Goal: Task Accomplishment & Management: Manage account settings

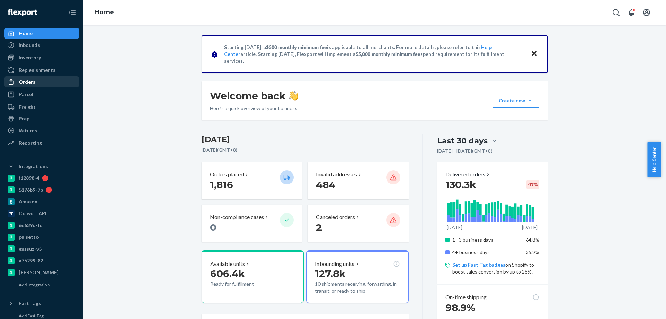
click at [48, 79] on div "Orders" at bounding box center [42, 82] width 74 height 10
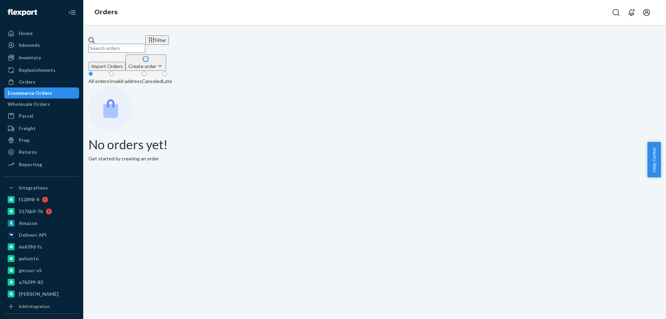
click at [130, 44] on input "text" at bounding box center [116, 48] width 57 height 9
paste input "4014102"
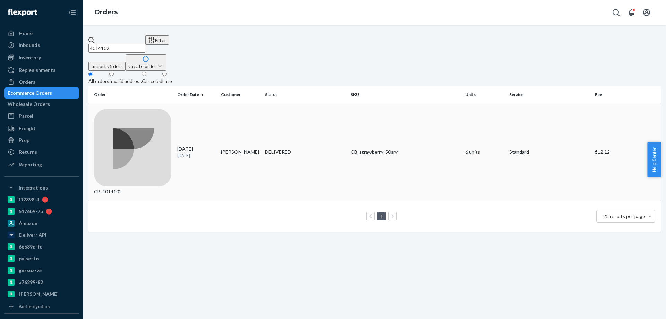
type input "4014102"
click at [220, 108] on td "[PERSON_NAME]" at bounding box center [240, 152] width 44 height 98
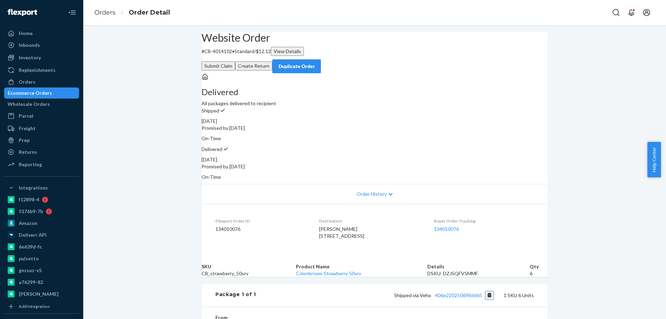
click at [272, 61] on button "Create Return" at bounding box center [253, 65] width 37 height 9
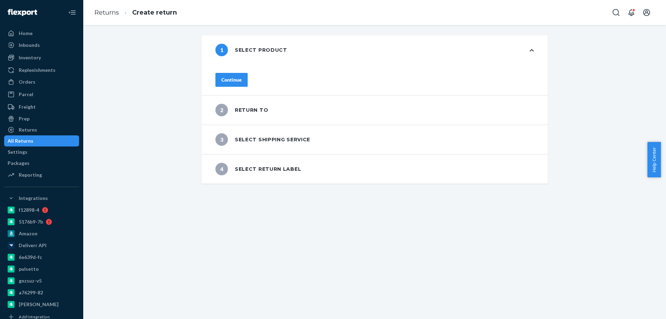
click at [248, 85] on div "Continue" at bounding box center [374, 79] width 346 height 31
click at [248, 80] on button "Continue" at bounding box center [231, 80] width 32 height 14
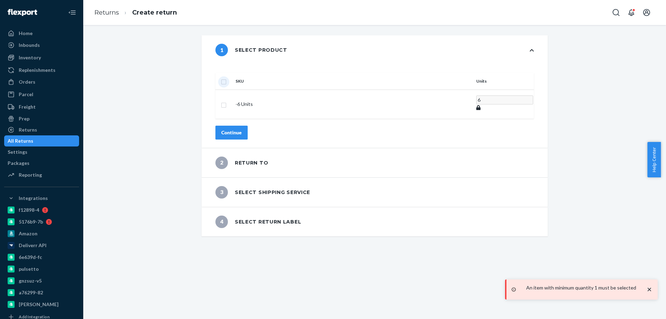
click at [226, 77] on input "checkbox" at bounding box center [224, 80] width 6 height 7
checkbox input "true"
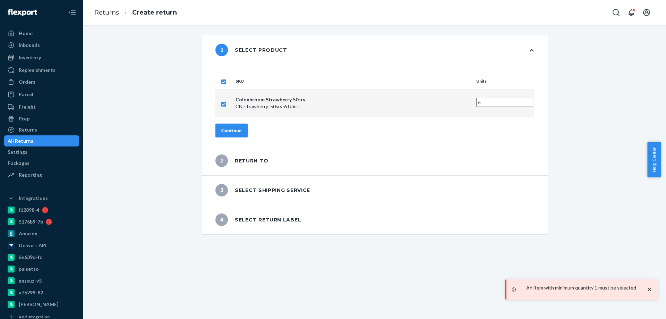
click at [247, 127] on button "Continue" at bounding box center [231, 130] width 32 height 14
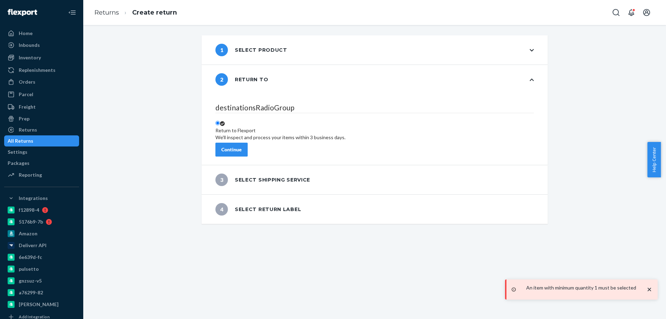
click at [248, 151] on button "Continue" at bounding box center [231, 150] width 32 height 14
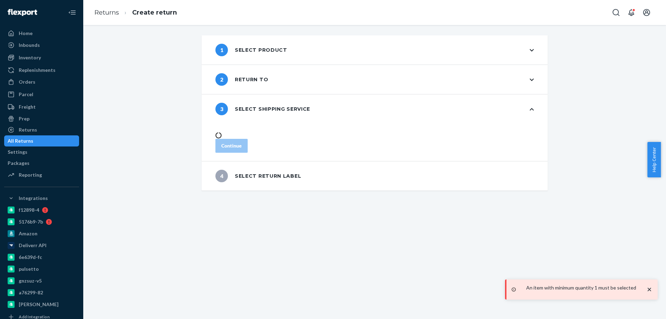
drag, startPoint x: 286, startPoint y: 258, endPoint x: 289, endPoint y: 256, distance: 3.7
click at [286, 258] on div "1 Select product 2 Return to 3 Select shipping service Continue 4 Select return…" at bounding box center [374, 172] width 583 height 294
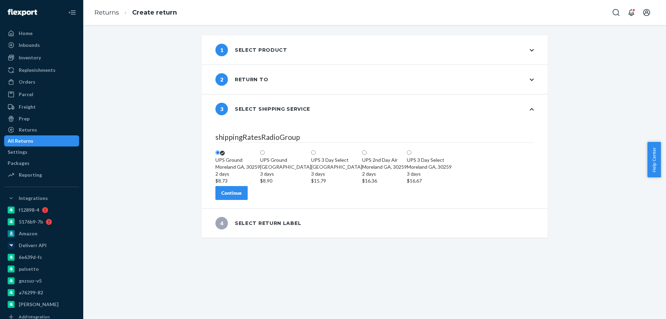
click at [242, 196] on div "Continue" at bounding box center [231, 192] width 20 height 7
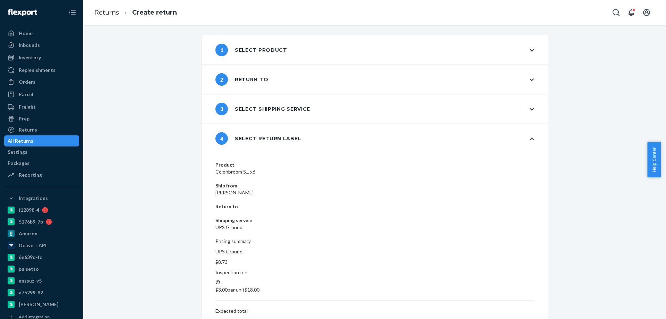
drag, startPoint x: 473, startPoint y: 264, endPoint x: 493, endPoint y: 271, distance: 21.9
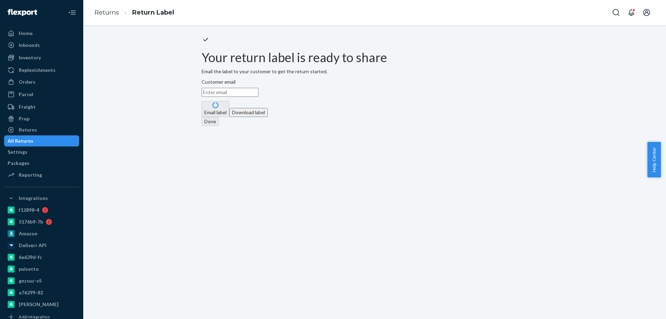
click at [268, 117] on button "Download label" at bounding box center [248, 112] width 38 height 9
